Goal: Book appointment/travel/reservation

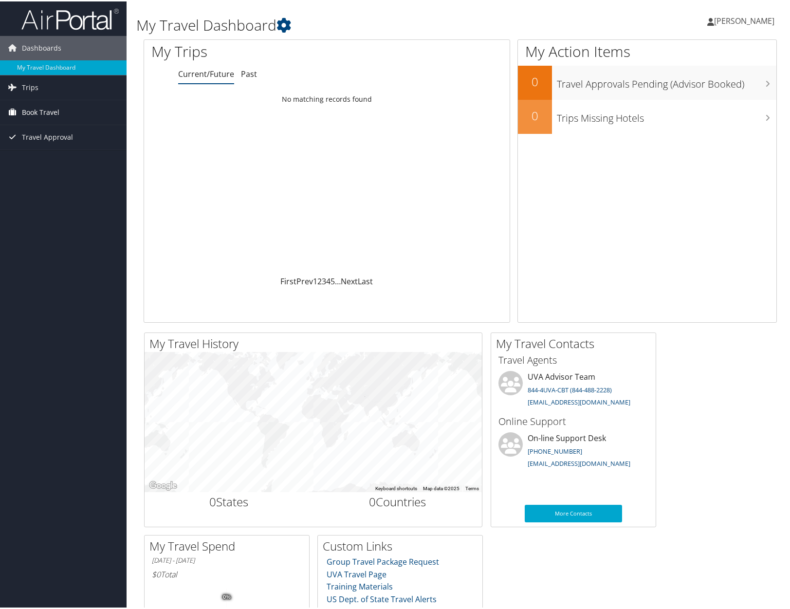
click at [34, 112] on span "Book Travel" at bounding box center [40, 111] width 37 height 24
click at [41, 158] on link "Book/Manage Online Trips" at bounding box center [63, 159] width 126 height 15
